Goal: Navigation & Orientation: Find specific page/section

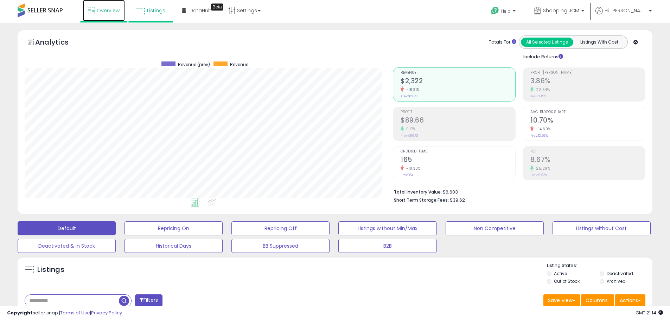
drag, startPoint x: 0, startPoint y: 0, endPoint x: 100, endPoint y: 8, distance: 99.8
click at [100, 8] on span "Overview" at bounding box center [108, 10] width 23 height 7
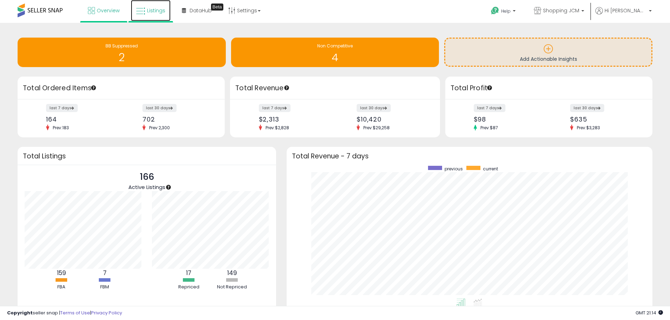
click at [141, 13] on icon at bounding box center [140, 11] width 9 height 9
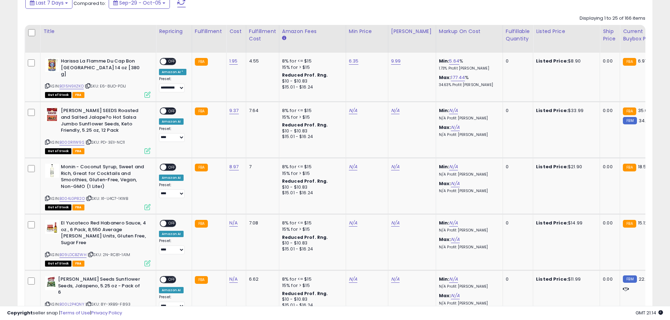
scroll to position [281, 0]
